Goal: Find specific page/section: Find specific page/section

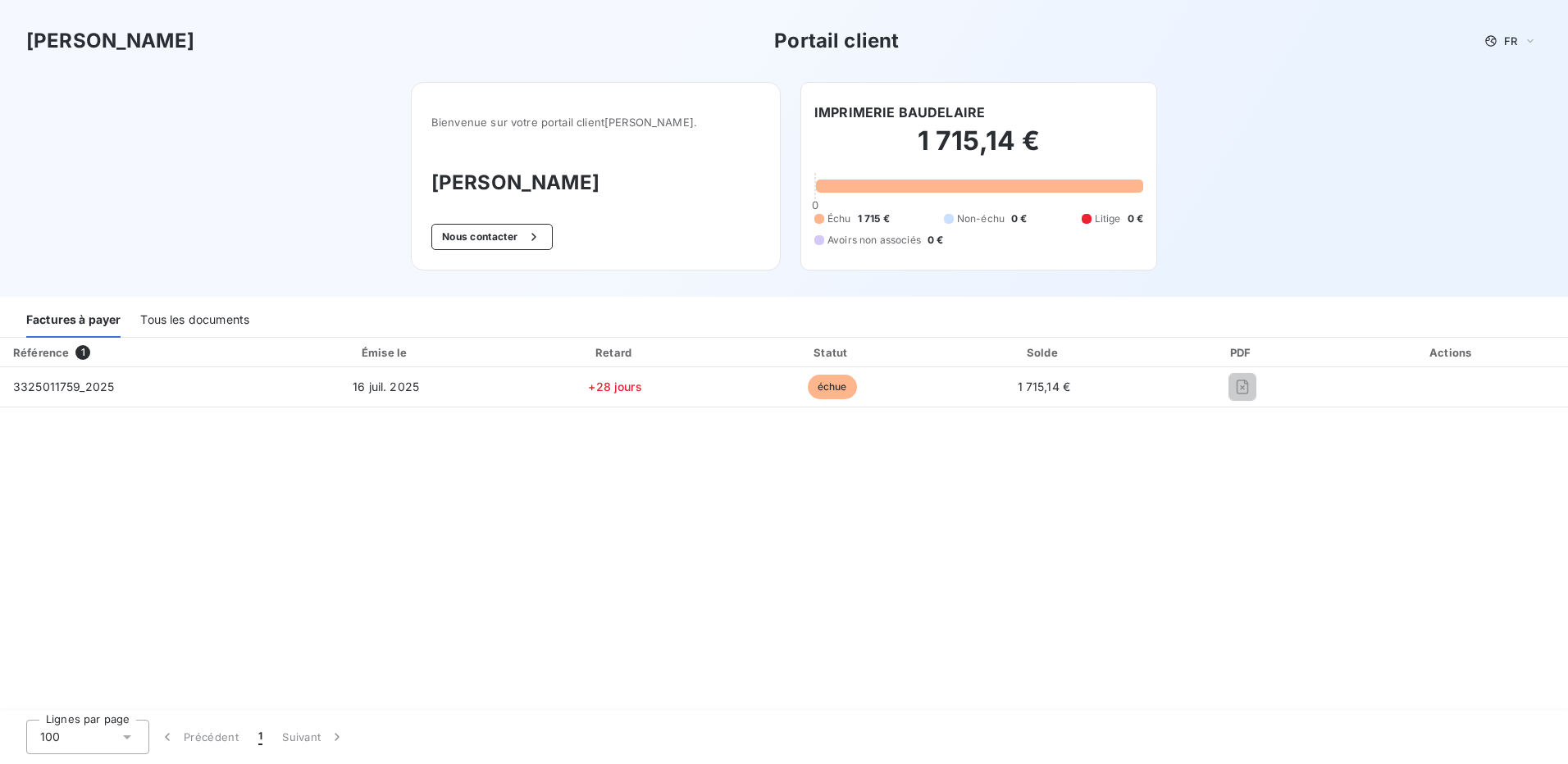
click at [189, 328] on div "Tous les documents" at bounding box center [195, 321] width 109 height 34
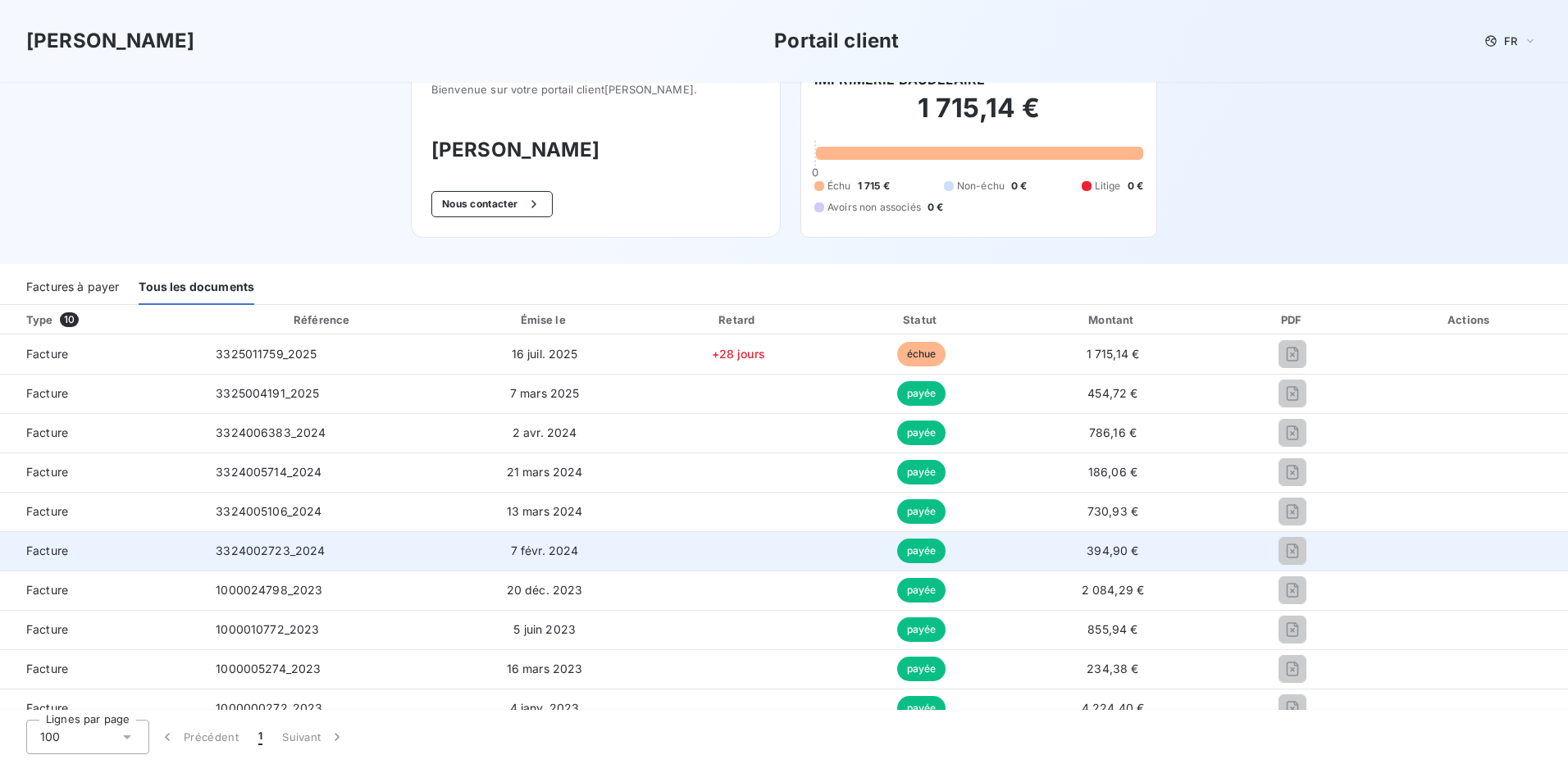
scroll to position [50, 0]
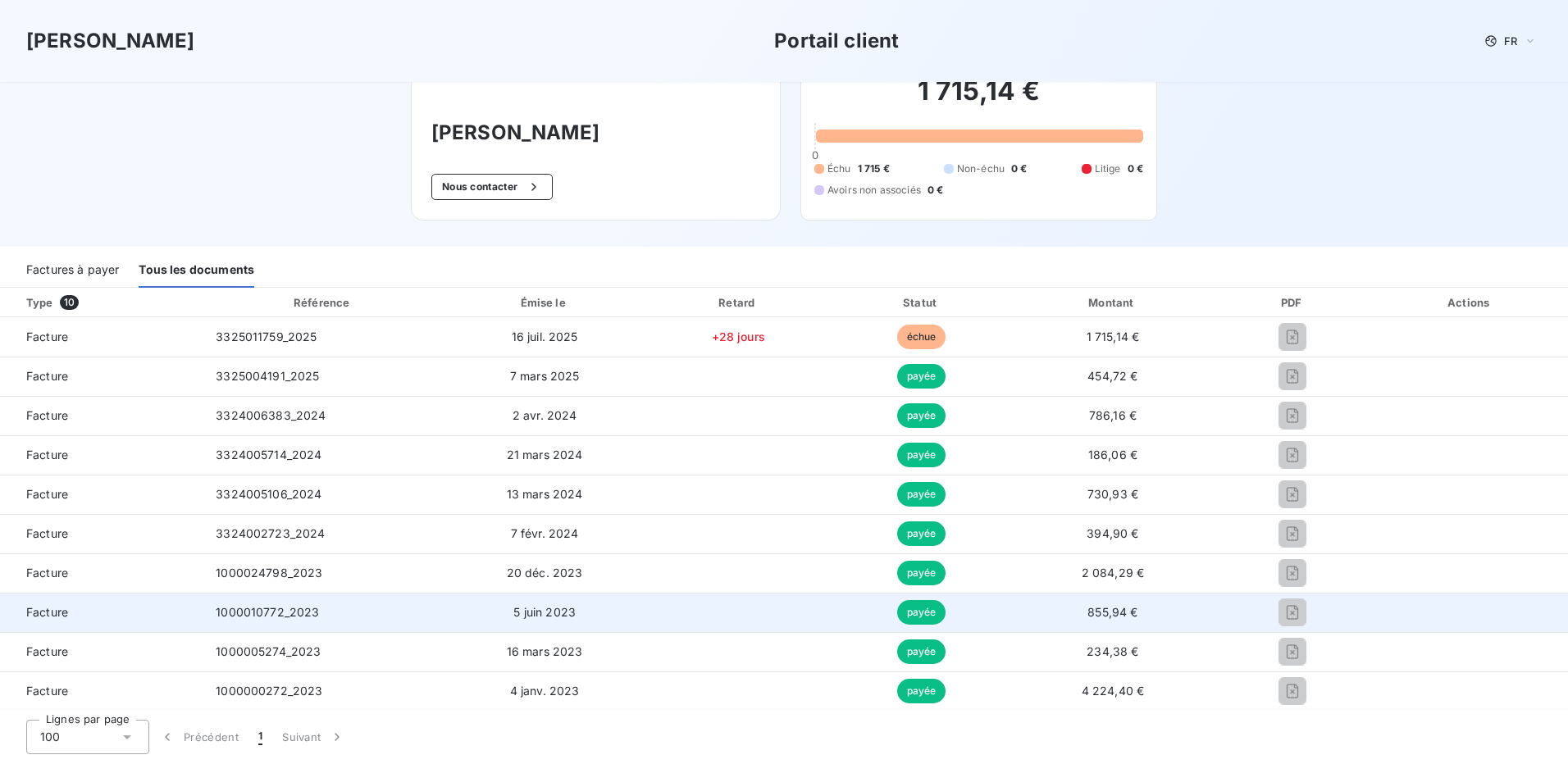
click at [909, 610] on span "payée" at bounding box center [922, 612] width 49 height 24
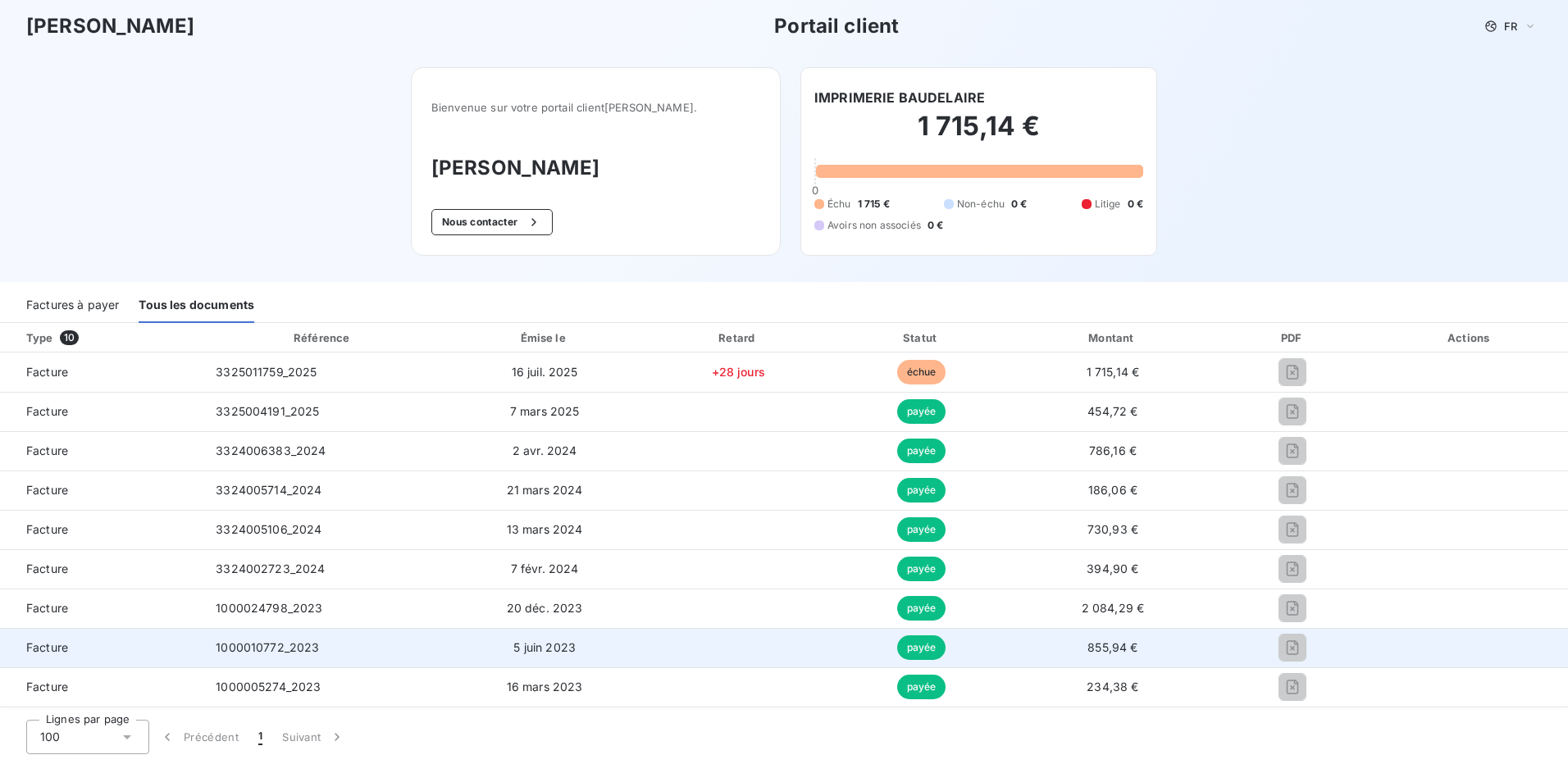
scroll to position [0, 0]
